Goal: Use online tool/utility: Utilize a website feature to perform a specific function

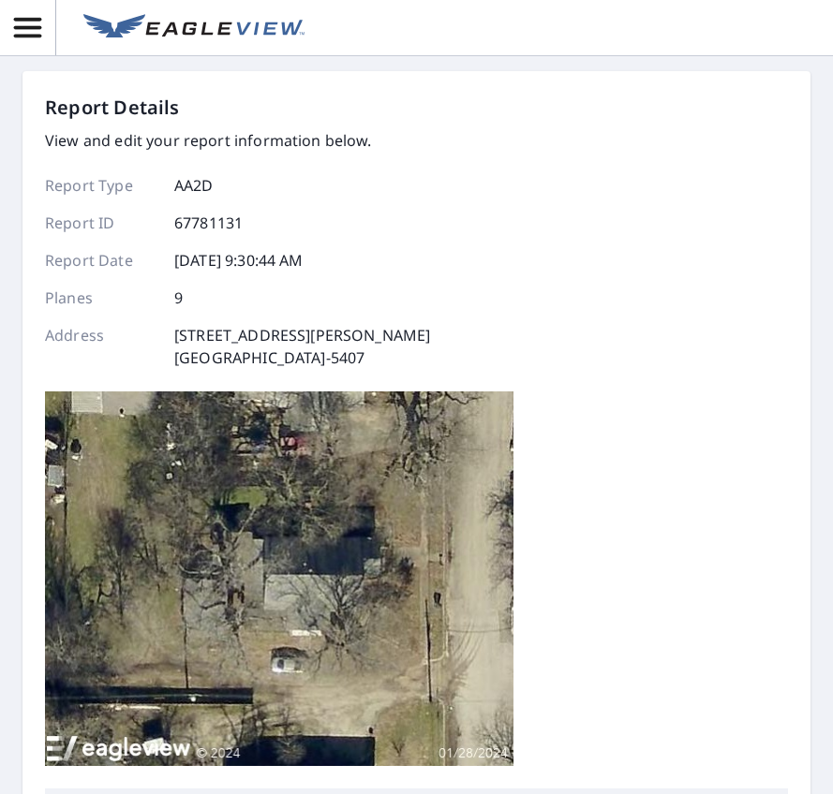
click at [140, 359] on p "Address" at bounding box center [101, 346] width 112 height 45
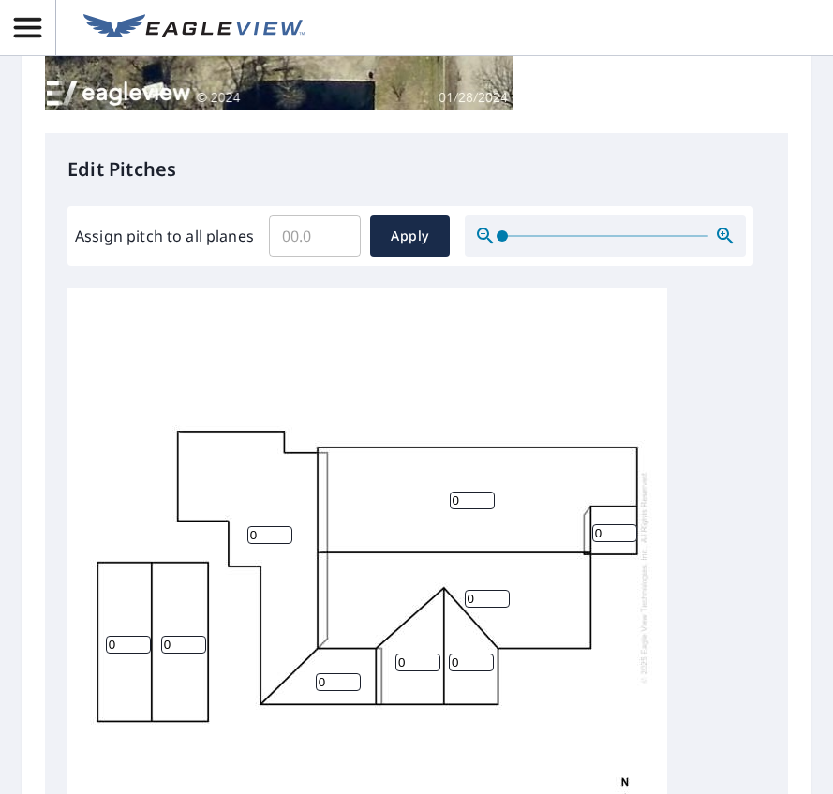
scroll to position [749, 0]
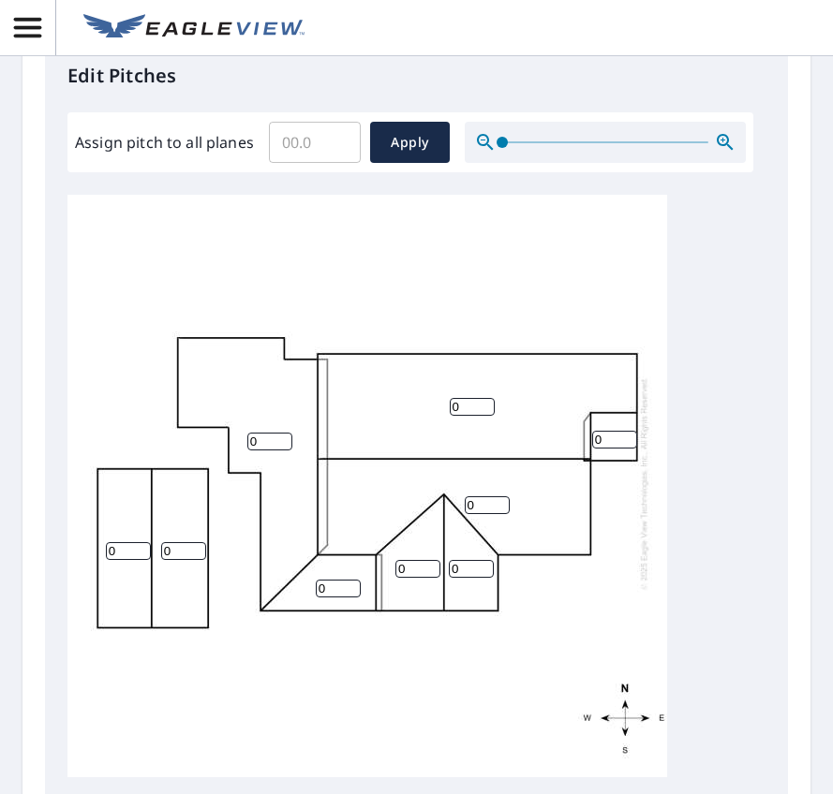
click at [154, 339] on div "0 0 0 0 0 0 0 0 0" at bounding box center [366, 483] width 599 height 588
click at [332, 598] on input "0" at bounding box center [338, 589] width 45 height 18
drag, startPoint x: 332, startPoint y: 629, endPoint x: 318, endPoint y: 630, distance: 14.1
click at [318, 598] on input "07" at bounding box center [338, 589] width 45 height 18
type input "7"
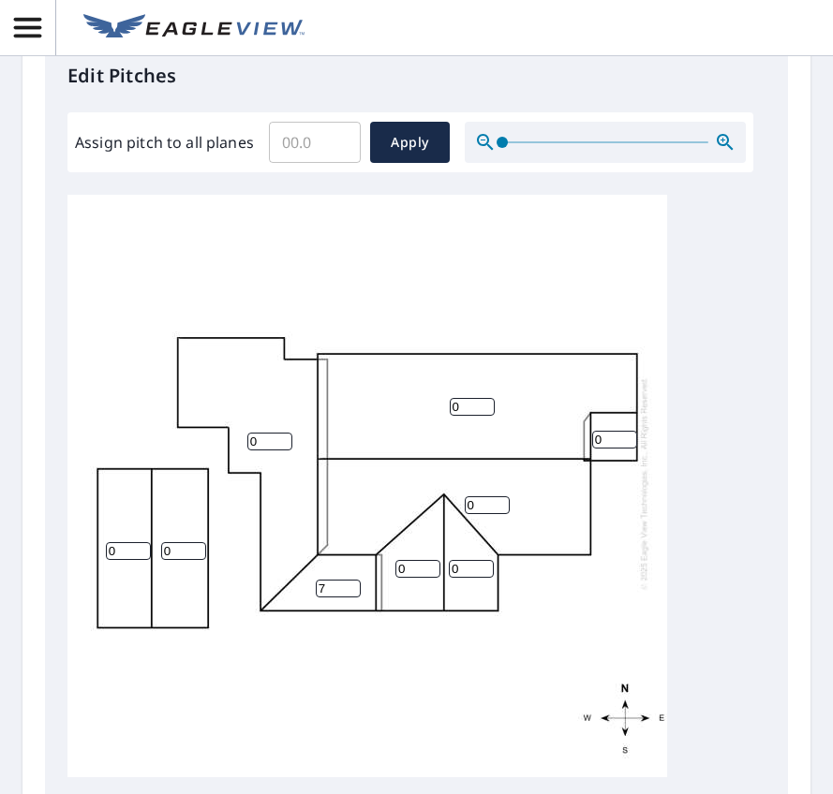
click at [415, 578] on input "0" at bounding box center [417, 569] width 45 height 18
drag, startPoint x: 431, startPoint y: 611, endPoint x: 414, endPoint y: 613, distance: 17.0
click at [414, 578] on input "6" at bounding box center [417, 569] width 45 height 18
type input "7"
click at [434, 578] on input "7" at bounding box center [417, 569] width 45 height 18
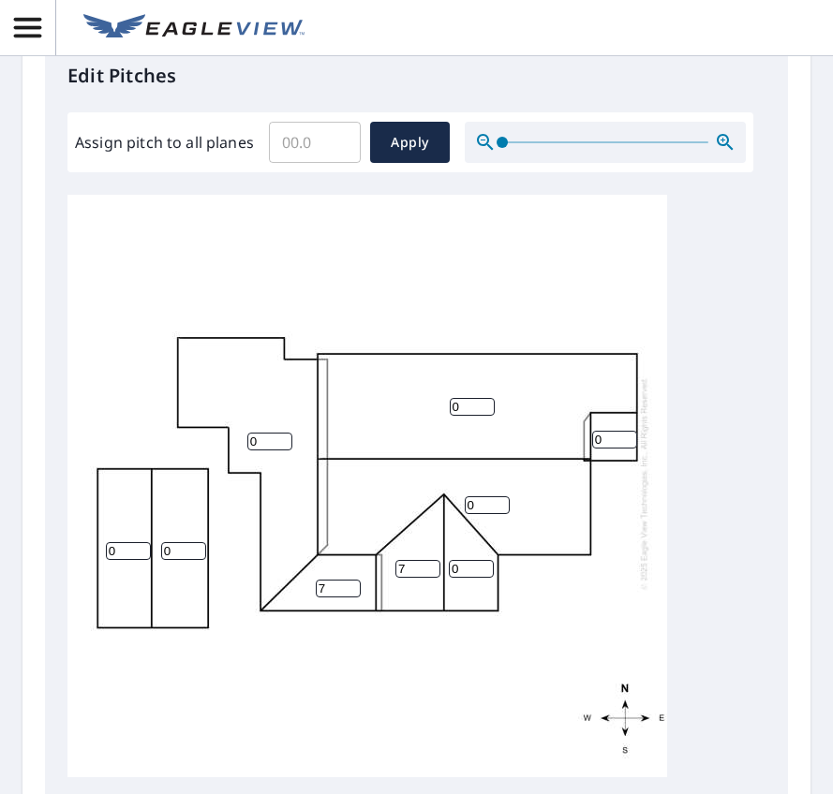
click at [459, 578] on input "0" at bounding box center [471, 569] width 45 height 18
click at [484, 578] on input "1" at bounding box center [471, 569] width 45 height 18
click at [484, 578] on input "2" at bounding box center [471, 569] width 45 height 18
click at [484, 578] on input "3" at bounding box center [471, 569] width 45 height 18
click at [484, 578] on input "4" at bounding box center [471, 569] width 45 height 18
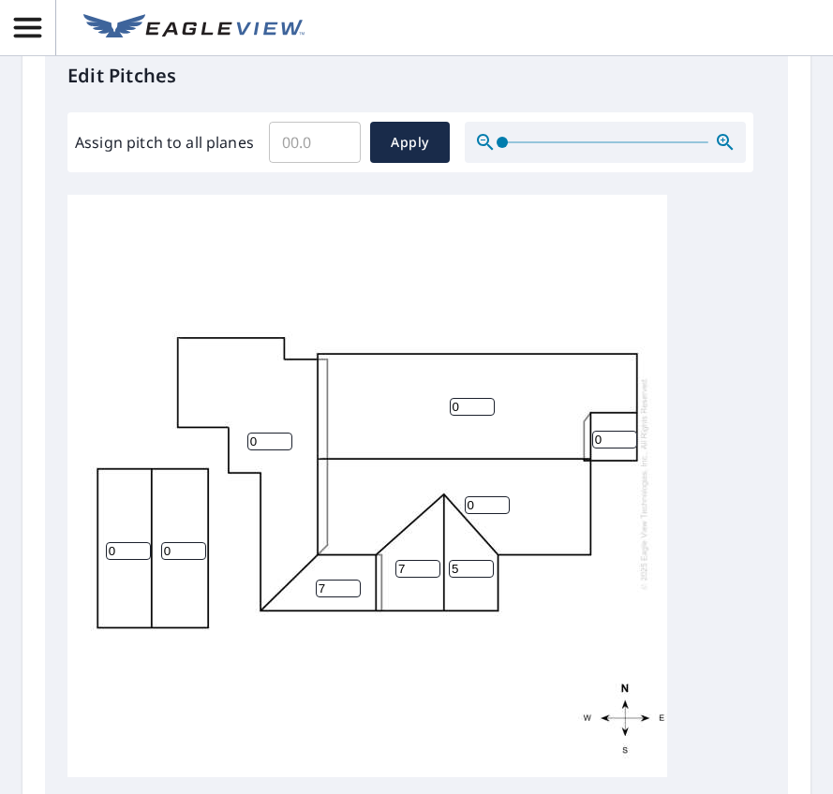
click at [484, 578] on input "5" at bounding box center [471, 569] width 45 height 18
click at [484, 578] on input "6" at bounding box center [471, 569] width 45 height 18
type input "7"
click at [484, 578] on input "7" at bounding box center [471, 569] width 45 height 18
click at [480, 514] on input "0" at bounding box center [487, 505] width 45 height 18
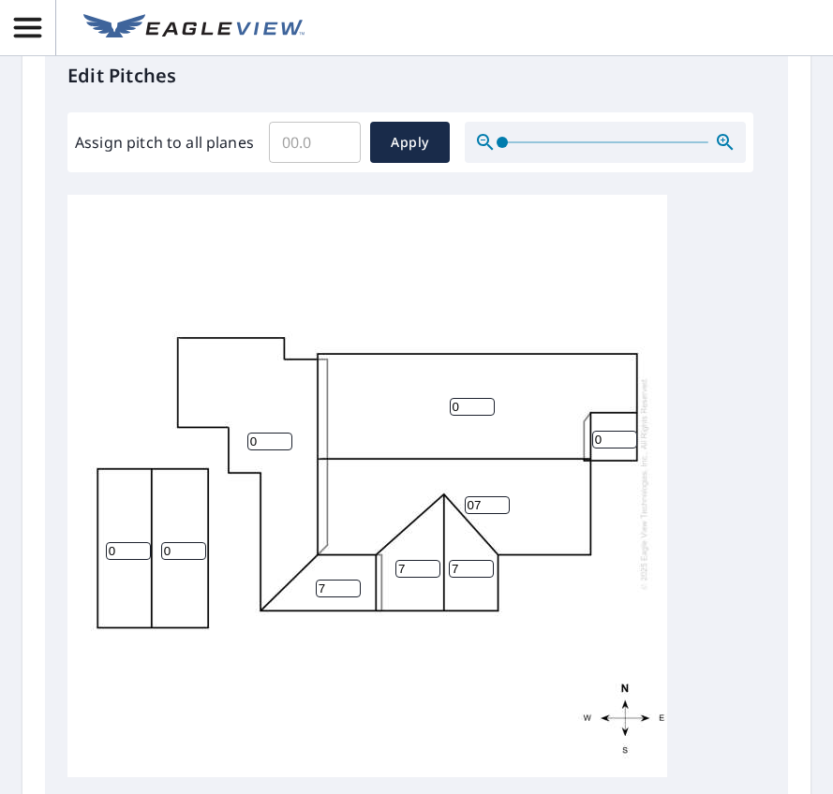
drag, startPoint x: 481, startPoint y: 547, endPoint x: 466, endPoint y: 549, distance: 15.1
click at [466, 514] on input "07" at bounding box center [487, 505] width 45 height 18
type input "7"
click at [466, 416] on input "0" at bounding box center [472, 407] width 45 height 18
drag, startPoint x: 465, startPoint y: 451, endPoint x: 448, endPoint y: 452, distance: 17.0
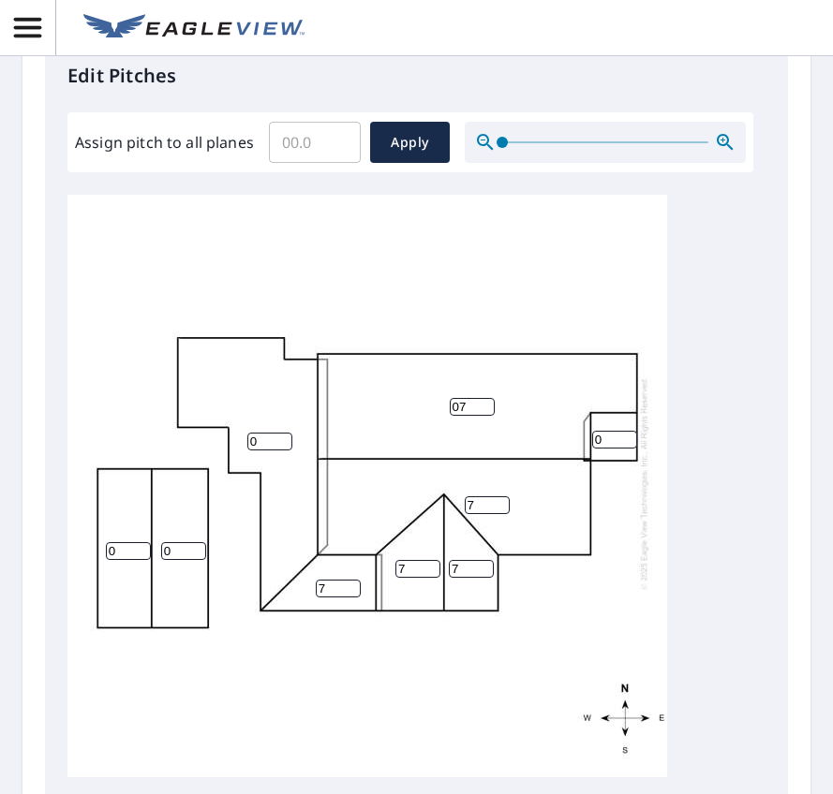
click at [448, 452] on div "07 0 7 0 0 7 7 7 0" at bounding box center [366, 483] width 599 height 588
type input "7"
click at [604, 449] on input "0" at bounding box center [614, 440] width 45 height 18
drag, startPoint x: 605, startPoint y: 481, endPoint x: 584, endPoint y: 481, distance: 21.6
click at [584, 481] on div "7 0 7 0 0 7 7 7 07" at bounding box center [366, 483] width 599 height 588
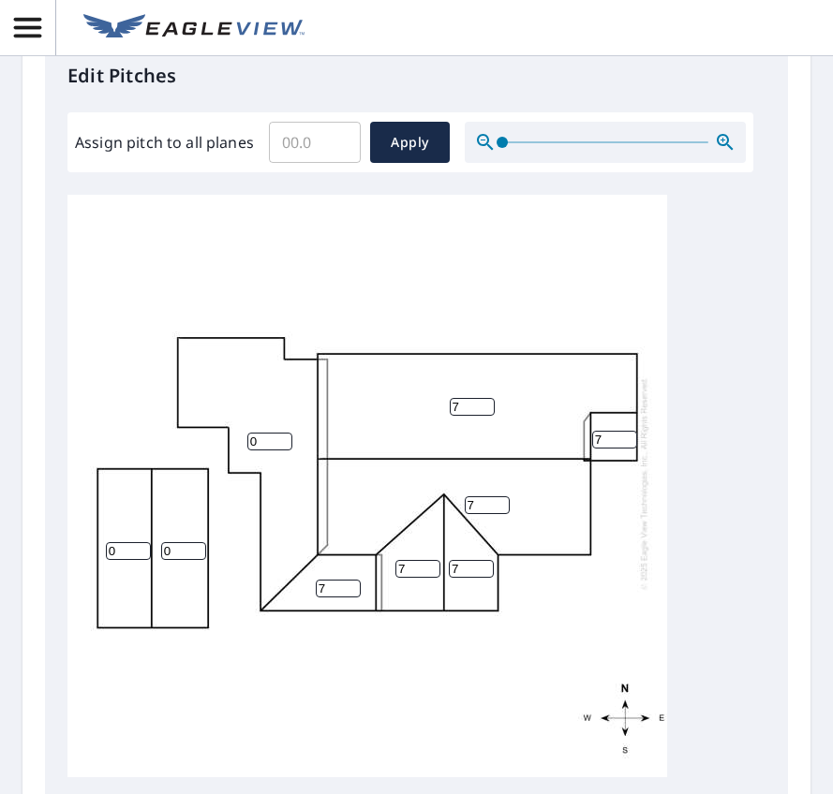
type input "7"
drag, startPoint x: 182, startPoint y: 594, endPoint x: 161, endPoint y: 594, distance: 20.6
click at [161, 560] on input "0" at bounding box center [183, 551] width 45 height 18
type input "7"
drag, startPoint x: 126, startPoint y: 591, endPoint x: 101, endPoint y: 591, distance: 25.3
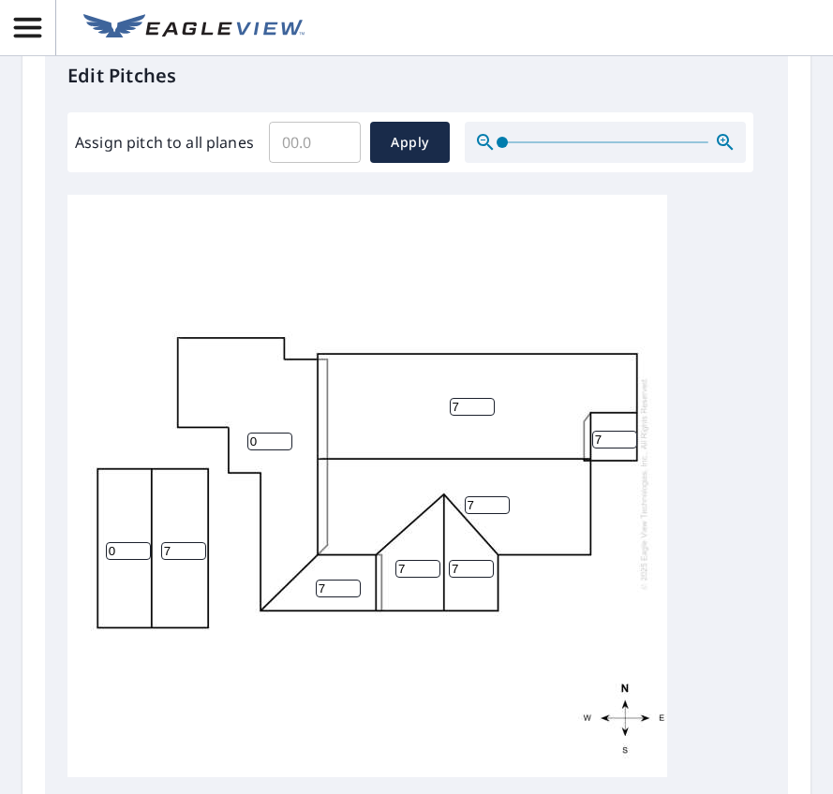
click at [101, 591] on div "7 0 7 7 0 7 7 7 7" at bounding box center [366, 483] width 599 height 588
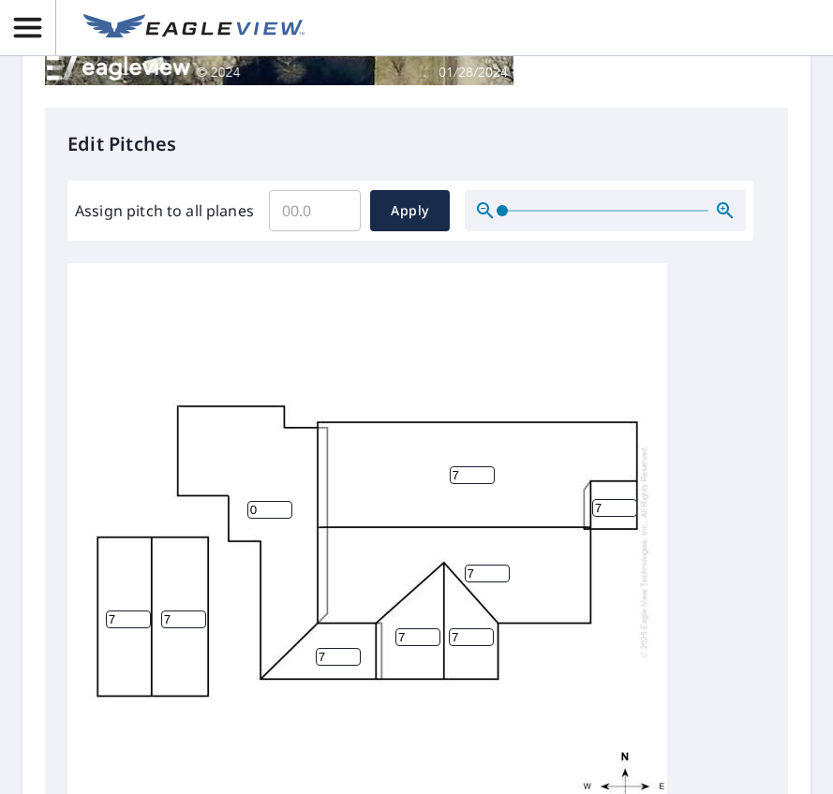
scroll to position [656, 0]
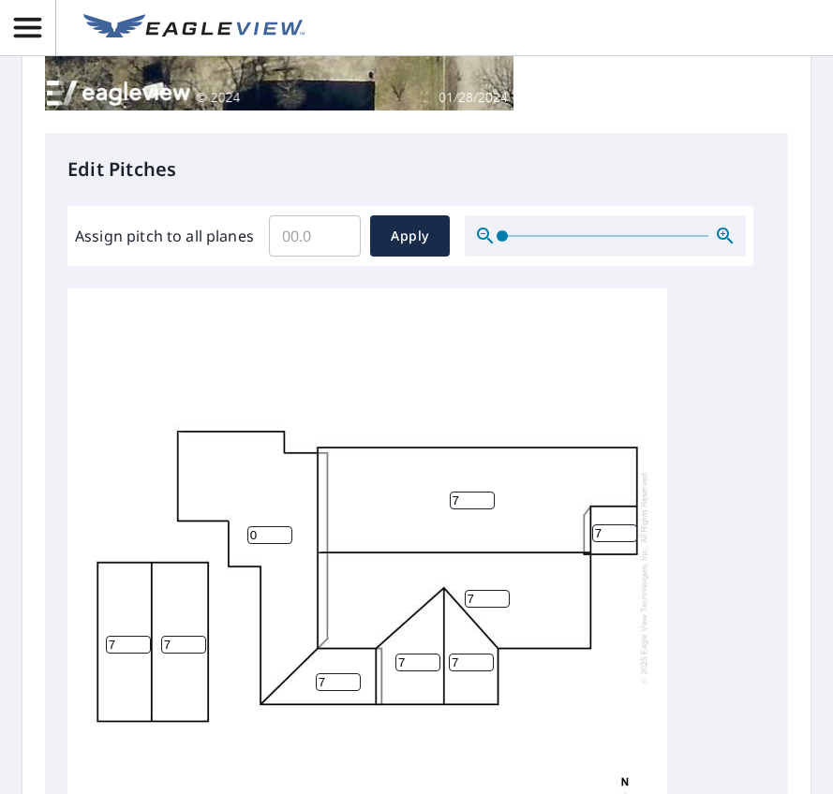
type input "7"
drag, startPoint x: 259, startPoint y: 578, endPoint x: 240, endPoint y: 581, distance: 19.9
click at [240, 581] on div "7 0 7 7 7 7 7 7 7" at bounding box center [366, 577] width 599 height 588
type input "7"
click at [361, 446] on div "7 7 7 7 7 7 7 7 7" at bounding box center [366, 577] width 599 height 588
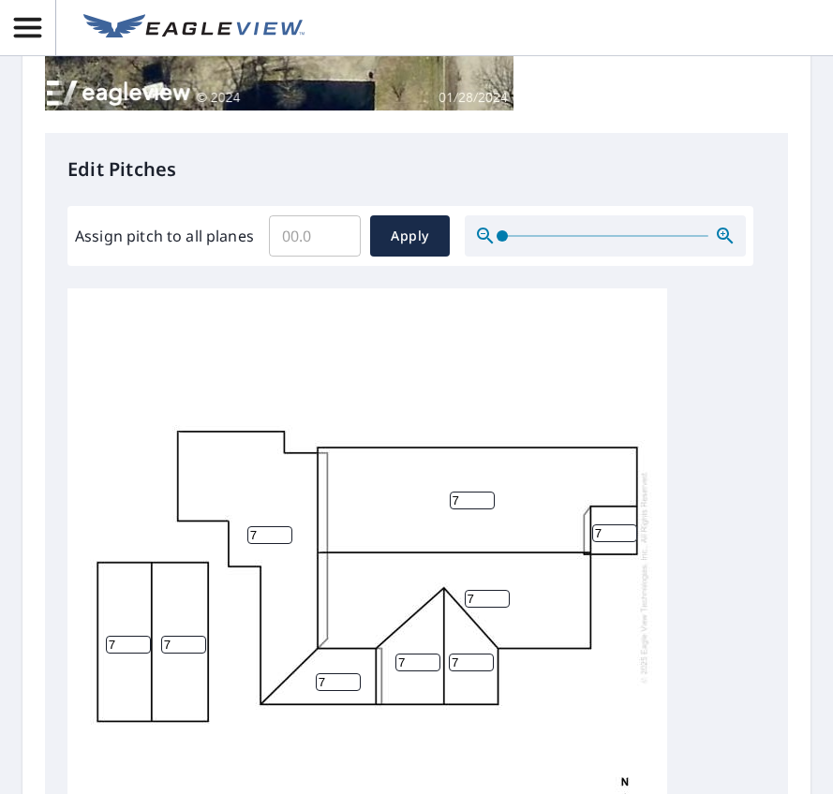
click at [324, 243] on input "Assign pitch to all planes" at bounding box center [315, 236] width 92 height 52
type input "7"
click at [387, 244] on span "Apply" at bounding box center [410, 236] width 50 height 23
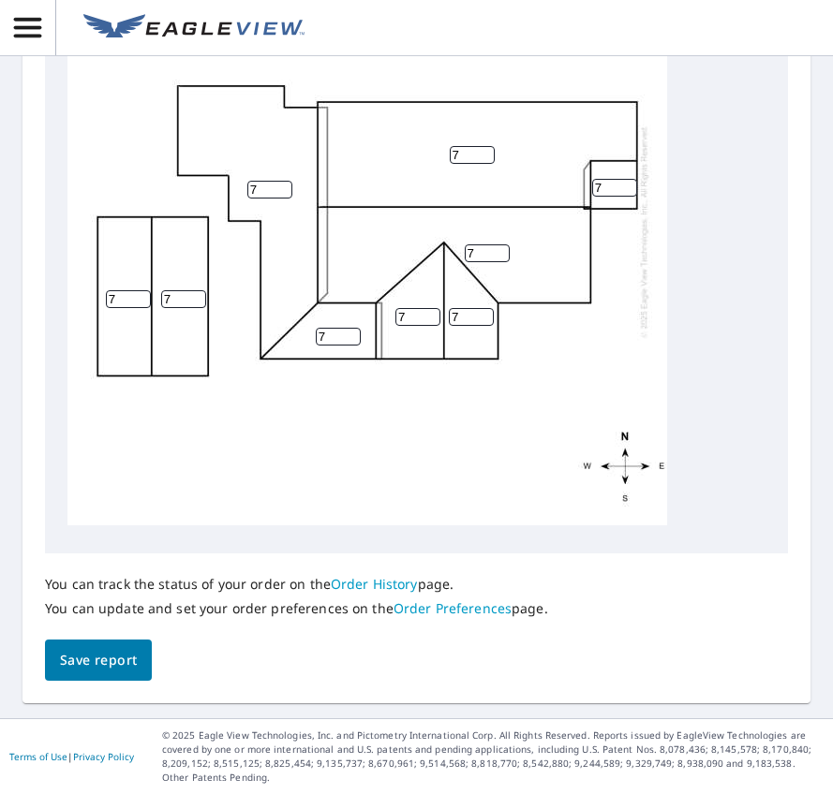
scroll to position [1058, 0]
click at [109, 657] on span "Save report" at bounding box center [98, 660] width 77 height 23
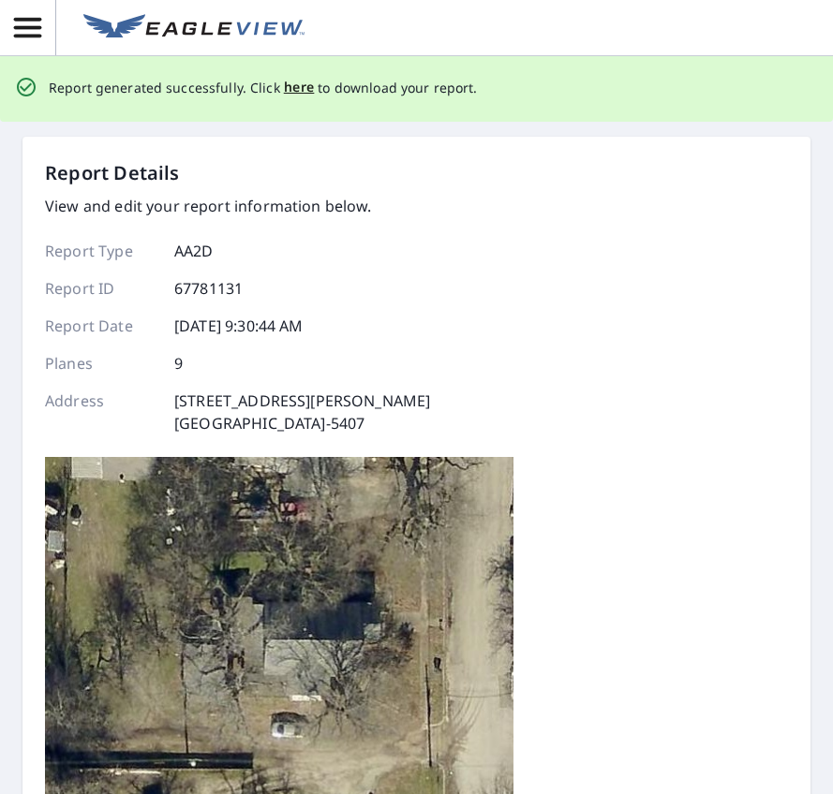
scroll to position [0, 0]
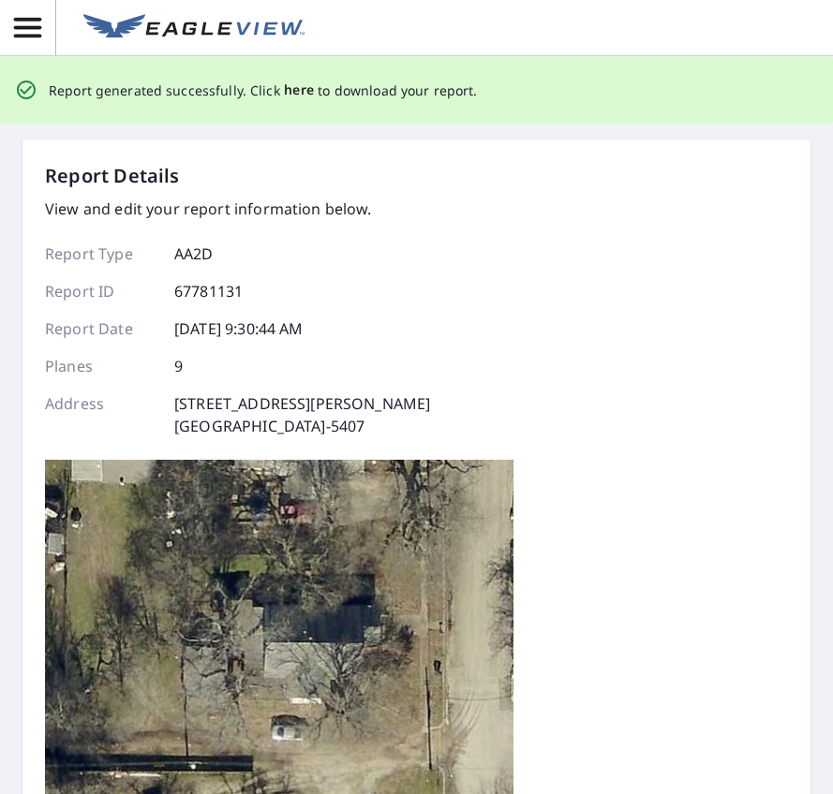
click at [293, 89] on span "here" at bounding box center [299, 90] width 31 height 23
